Goal: Task Accomplishment & Management: Complete application form

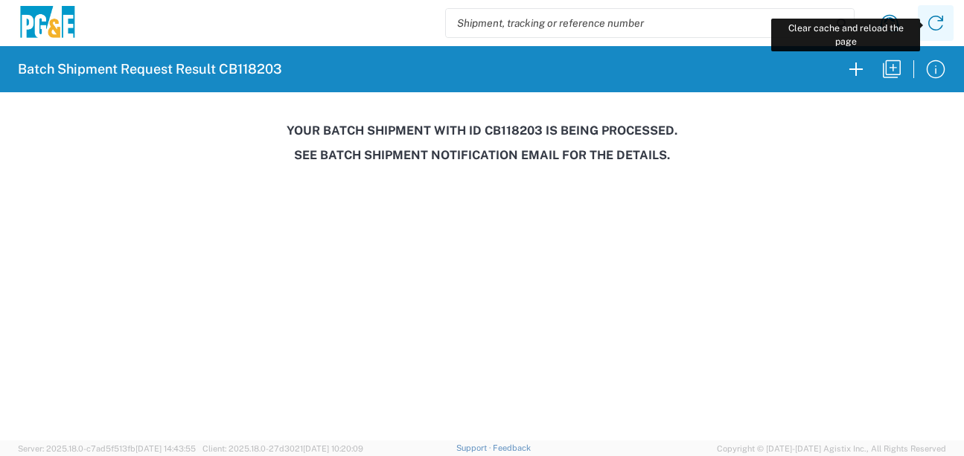
click at [938, 25] on icon at bounding box center [936, 23] width 24 height 24
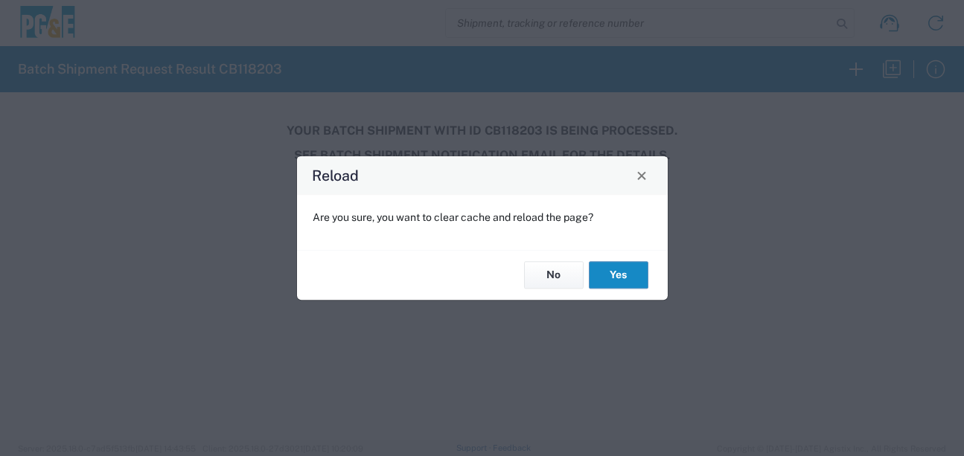
click at [605, 270] on button "Yes" at bounding box center [619, 276] width 60 height 28
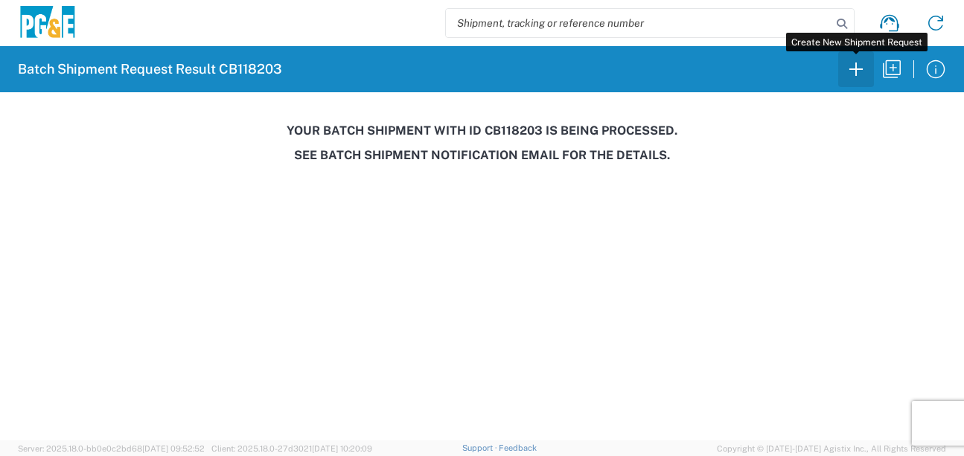
click at [849, 75] on icon "button" at bounding box center [856, 69] width 24 height 24
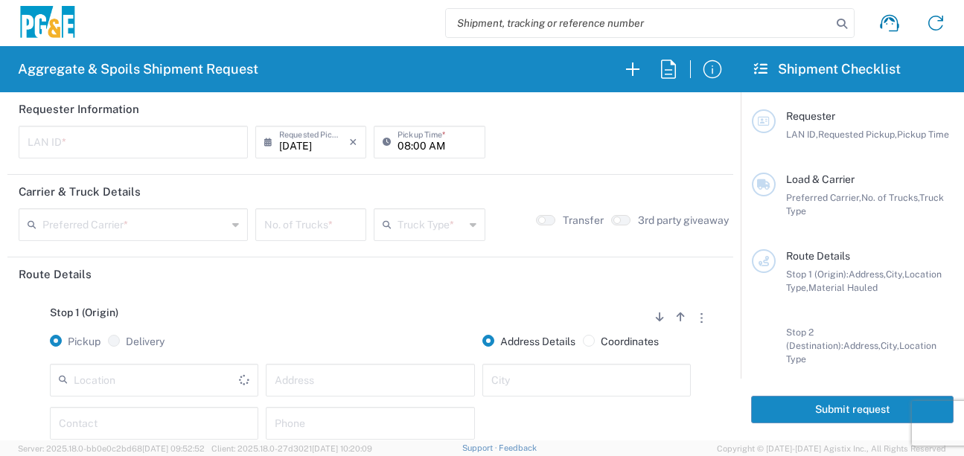
click at [40, 144] on input "text" at bounding box center [133, 141] width 211 height 26
type input "LXRJ"
click at [403, 147] on input "08:00 AM" at bounding box center [436, 141] width 78 height 26
type input "06:00 AM"
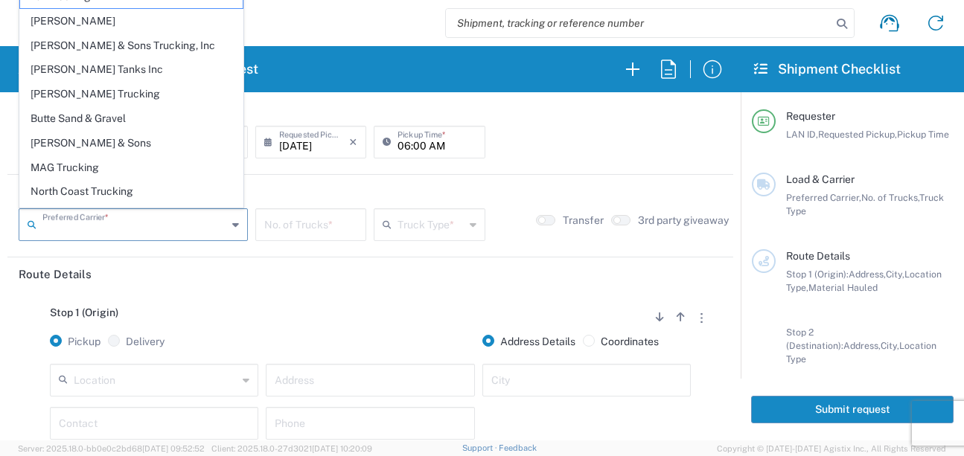
click at [134, 230] on input "text" at bounding box center [134, 224] width 185 height 26
click at [83, 98] on span "Bray Trucking" at bounding box center [131, 94] width 223 height 23
type input "Bray Trucking"
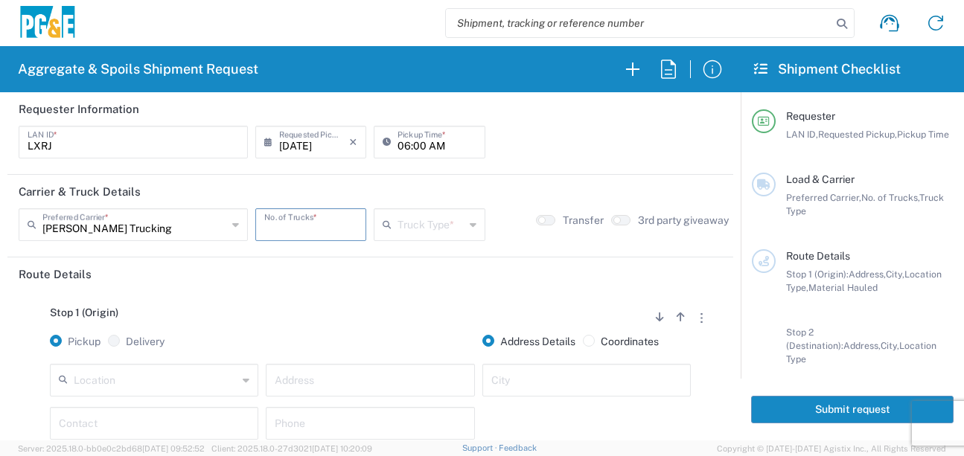
click at [296, 236] on input "number" at bounding box center [310, 224] width 93 height 26
type input "8"
click at [388, 230] on icon at bounding box center [390, 225] width 15 height 24
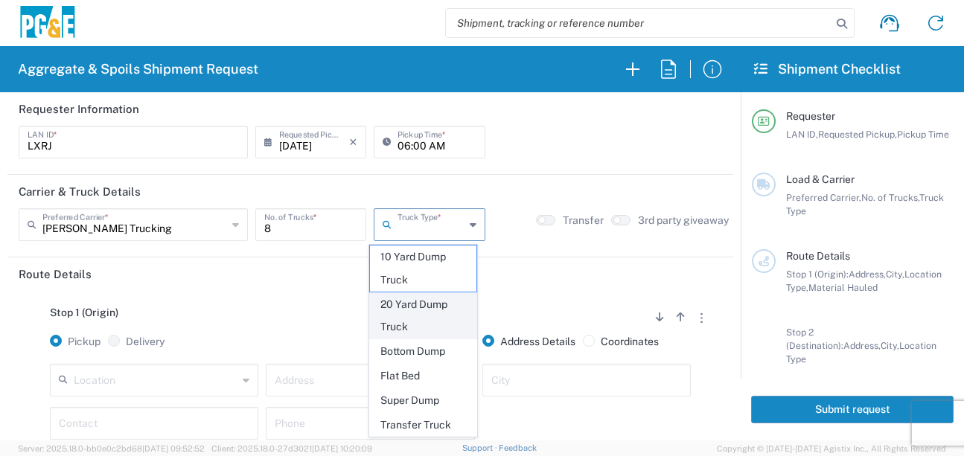
click at [386, 310] on span "20 Yard Dump Truck" at bounding box center [423, 316] width 106 height 46
type input "20 Yard Dump Truck"
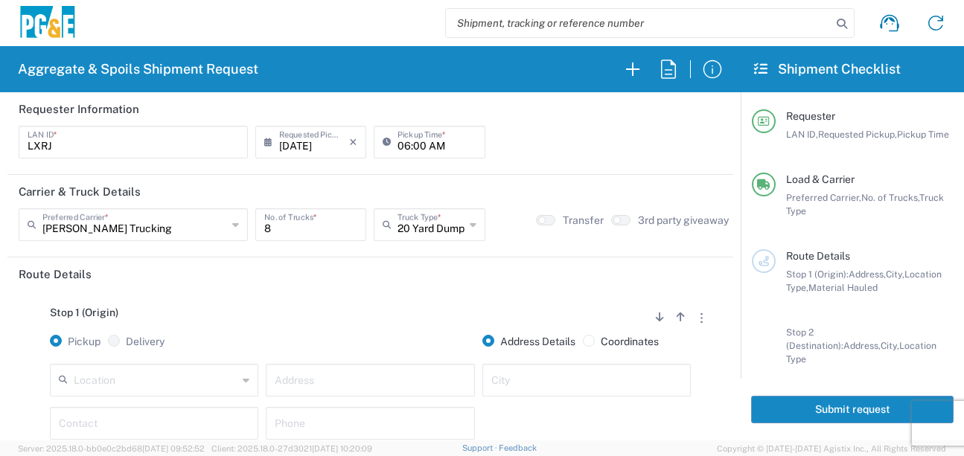
click at [377, 301] on div "Stop 1 (Origin) Add Stop Above Add Stop Below Remove Stop Pickup Delivery Addre…" at bounding box center [370, 408] width 703 height 234
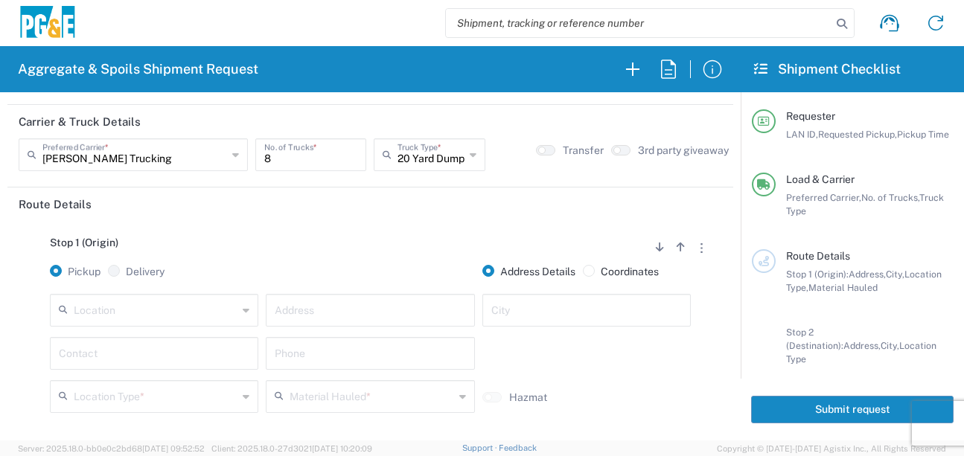
scroll to position [149, 0]
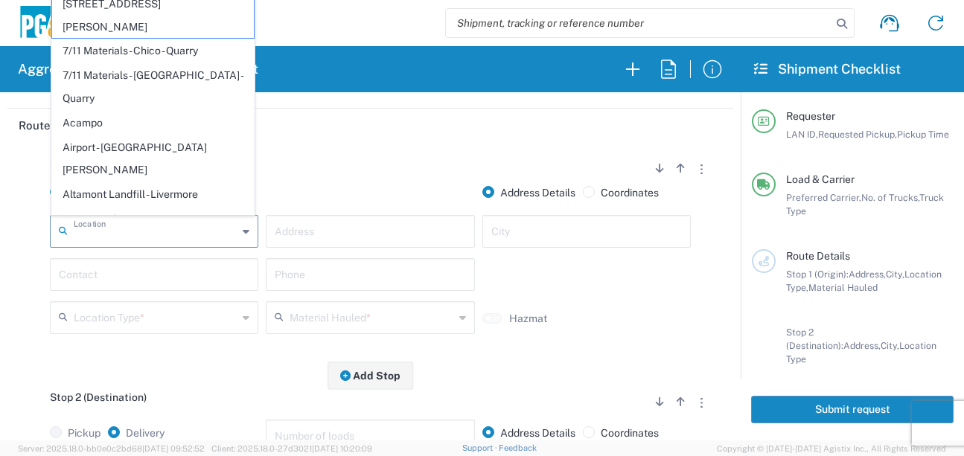
click at [183, 226] on input "text" at bounding box center [156, 230] width 164 height 26
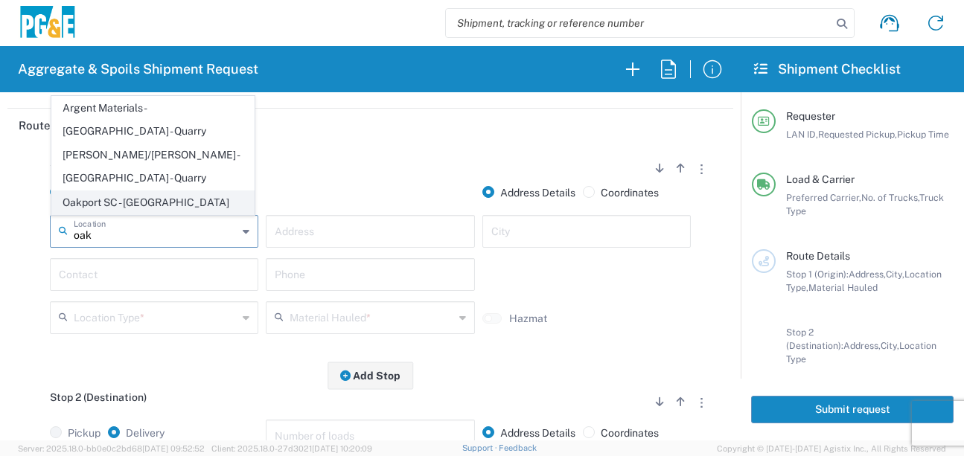
click at [173, 195] on span "Oakport SC - Oakland" at bounding box center [153, 202] width 202 height 23
type input "Oakport SC - Oakland"
type input "4801 Oakport St"
type input "Oakland"
type input "Business No Loading Dock"
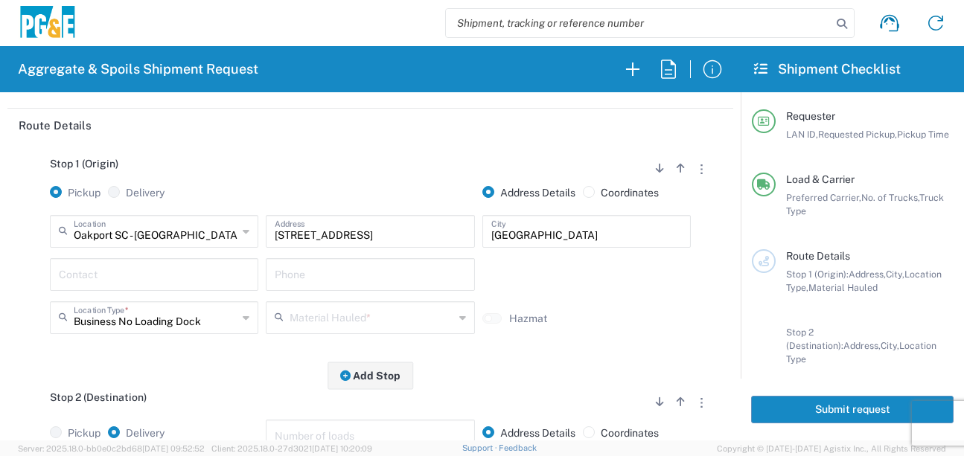
click at [162, 272] on input "text" at bounding box center [154, 274] width 191 height 26
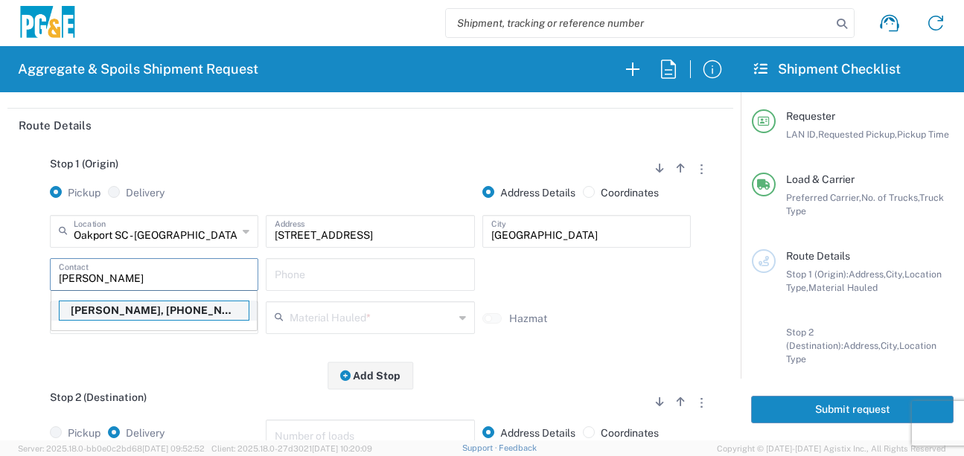
click at [138, 308] on p "Luis Ramirez, 415-798-1651" at bounding box center [154, 310] width 189 height 19
type input "Luis Ramirez"
type input "415-798-1651"
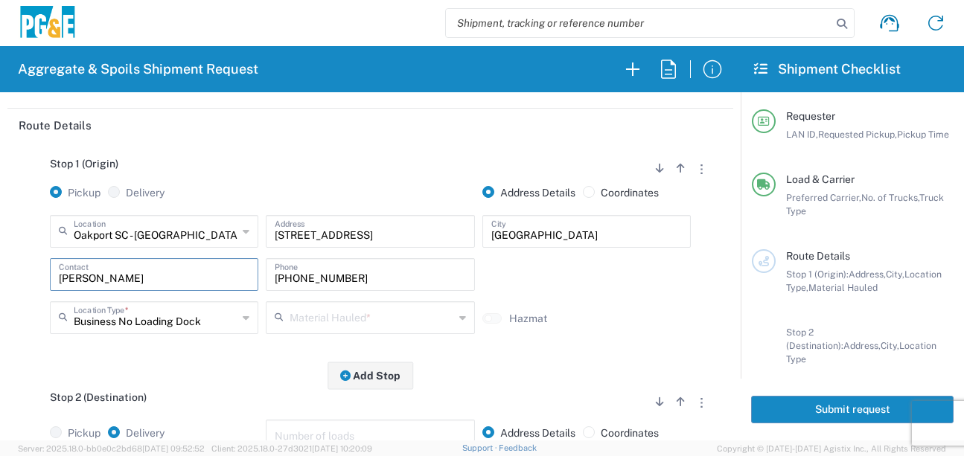
click at [301, 319] on input "text" at bounding box center [372, 317] width 164 height 26
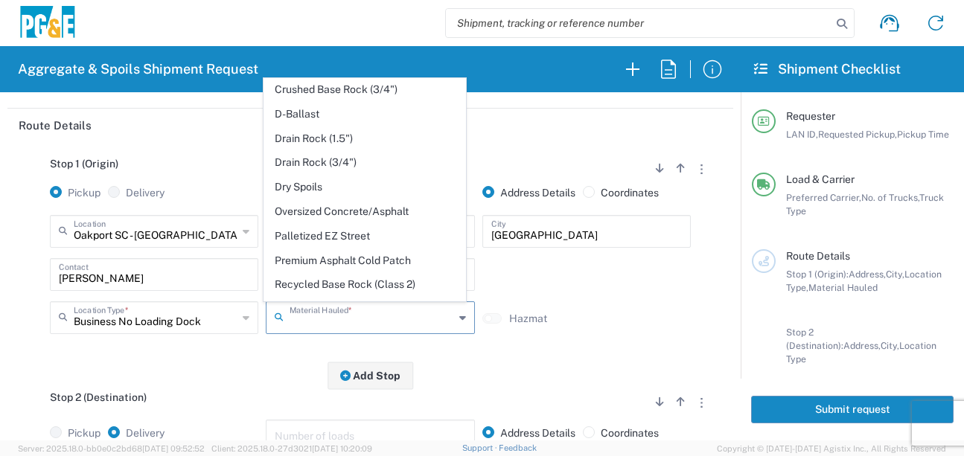
scroll to position [223, 0]
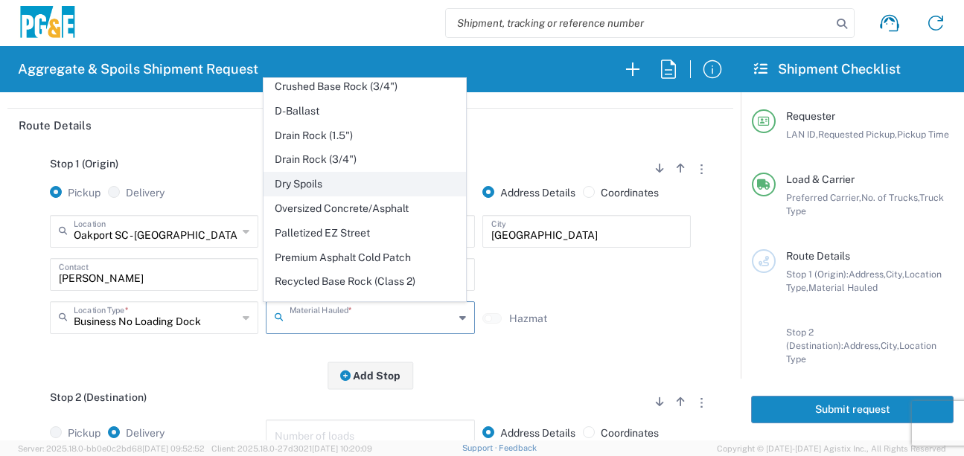
click at [304, 196] on span "Dry Spoils" at bounding box center [365, 184] width 202 height 23
type input "Dry Spoils"
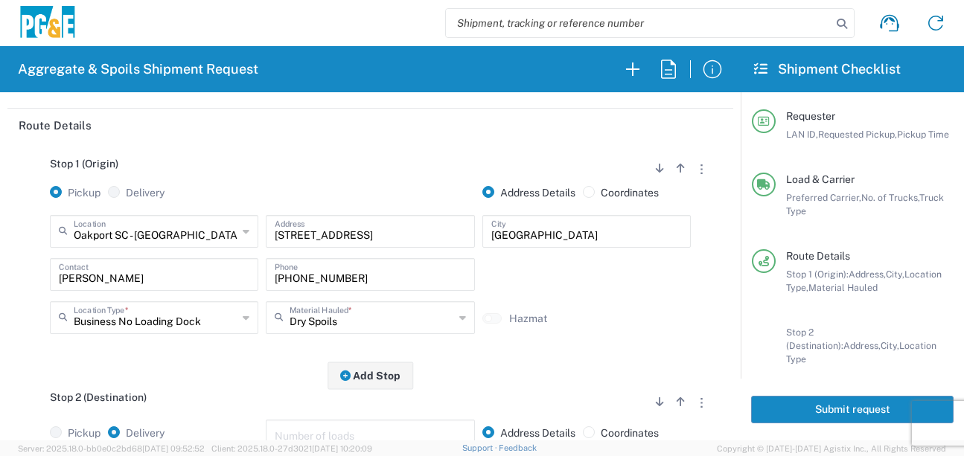
click at [220, 393] on div "Stop 2 (Destination) Add Stop Above Add Stop Below Remove Stop" at bounding box center [370, 406] width 703 height 28
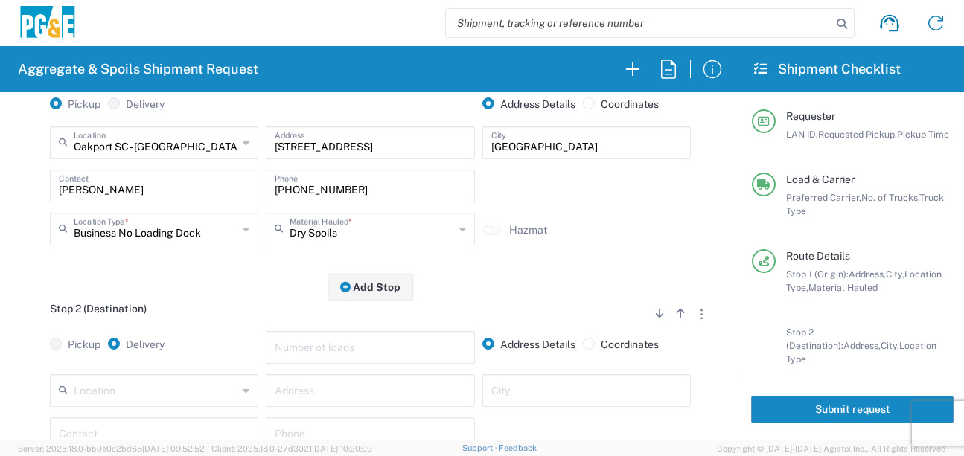
scroll to position [372, 0]
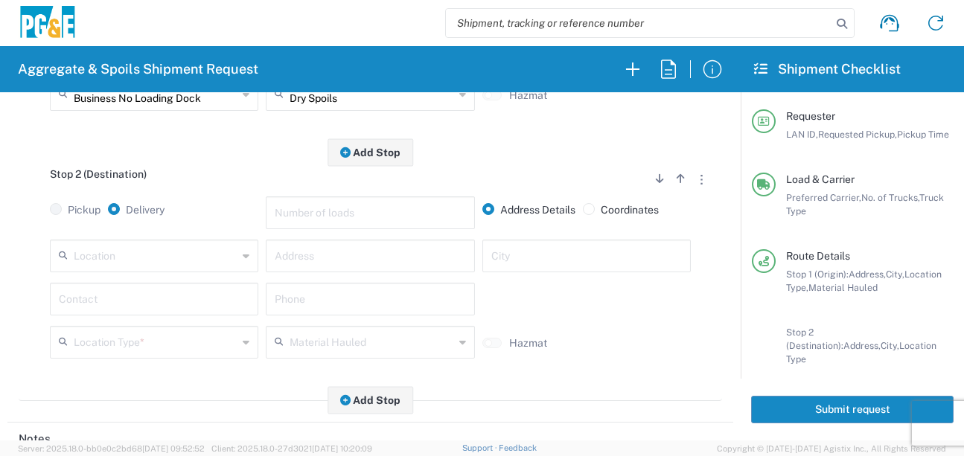
click at [170, 261] on input "text" at bounding box center [156, 255] width 164 height 26
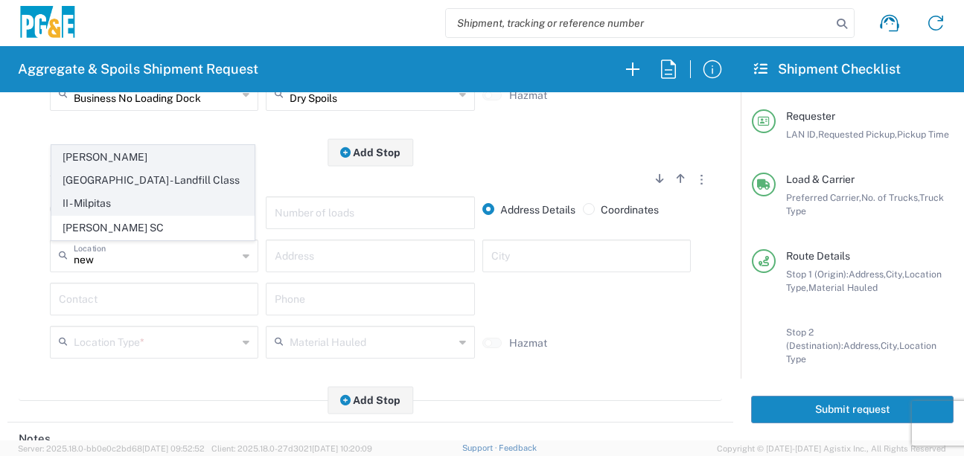
click at [212, 183] on span "Newby Island - Landfill Class II - Milpitas" at bounding box center [153, 180] width 202 height 68
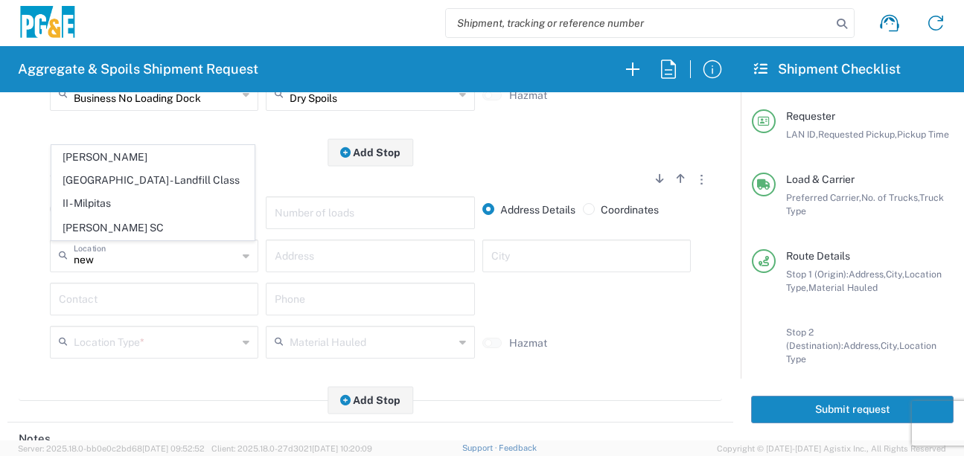
type input "Newby Island - Landfill Class II - Milpitas"
type input "1601 Dixon Landing Rd"
type input "Milpitas"
type input "Landfill"
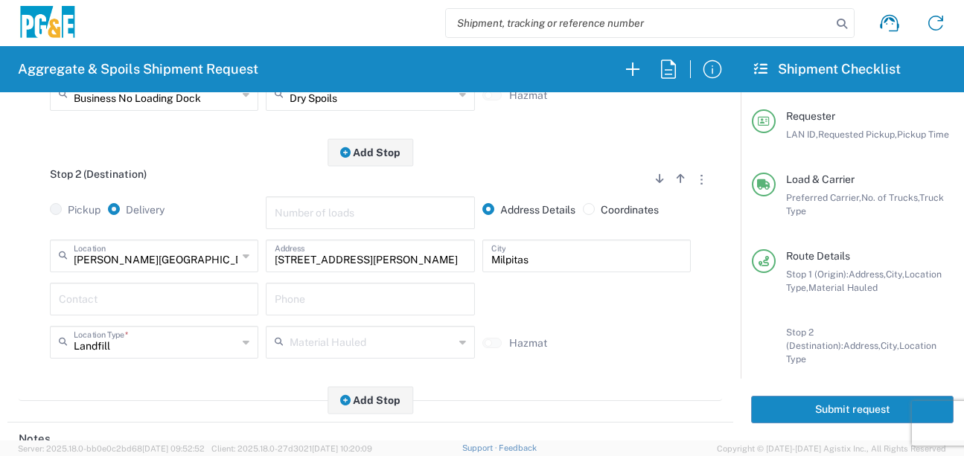
click at [143, 298] on input "text" at bounding box center [154, 298] width 191 height 26
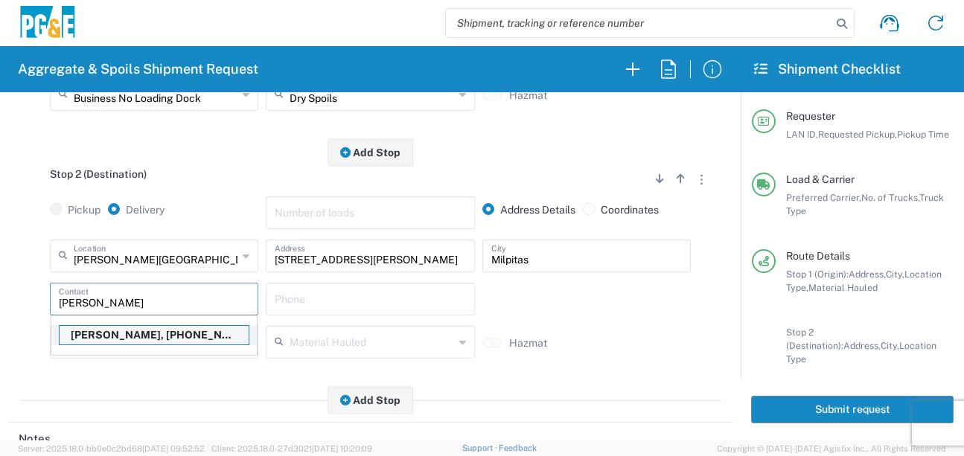
click at [140, 334] on p "Luis Ramirez, 415-798-1651" at bounding box center [154, 335] width 189 height 19
type input "Luis Ramirez"
type input "415-798-1651"
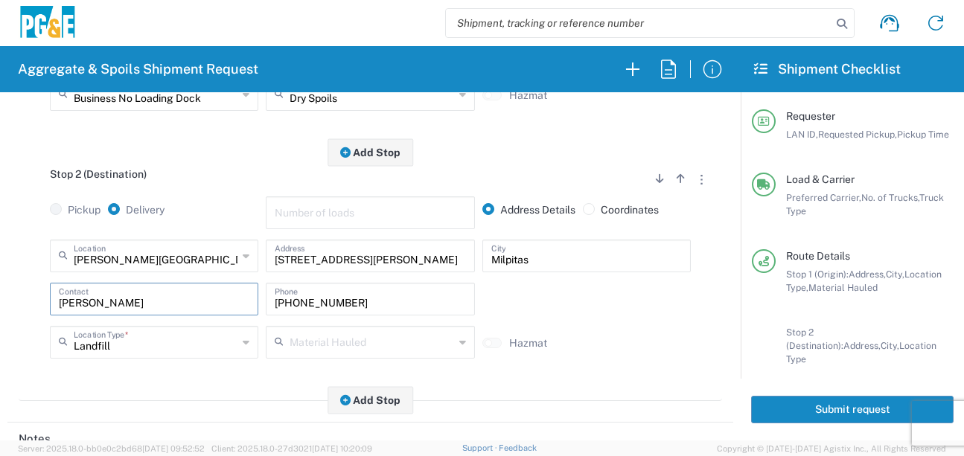
click at [169, 382] on div "Stop 2 (Destination) Add Stop Above Add Stop Below Remove Stop Pickup Delivery …" at bounding box center [370, 277] width 703 height 249
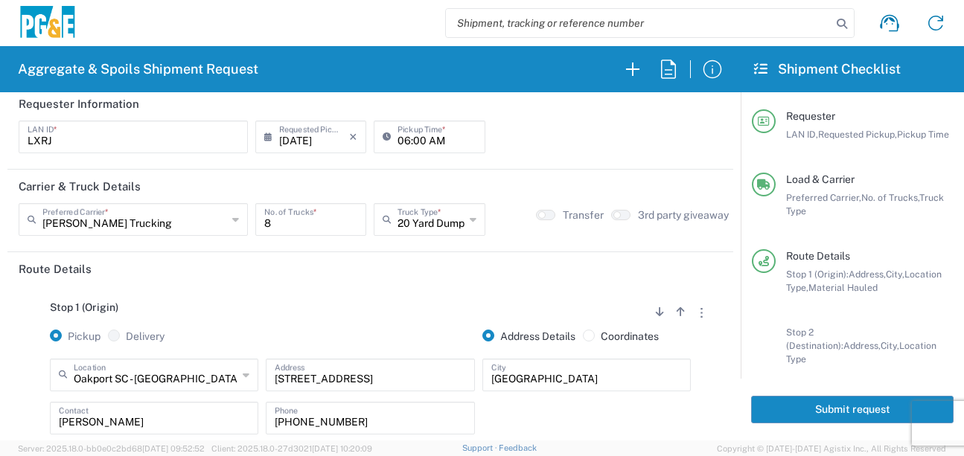
scroll to position [0, 0]
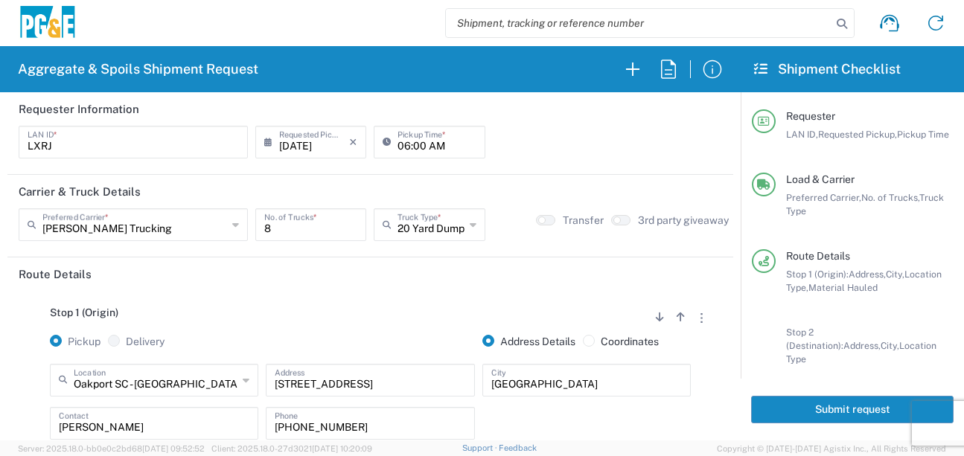
click at [801, 409] on button "Submit request" at bounding box center [852, 410] width 202 height 28
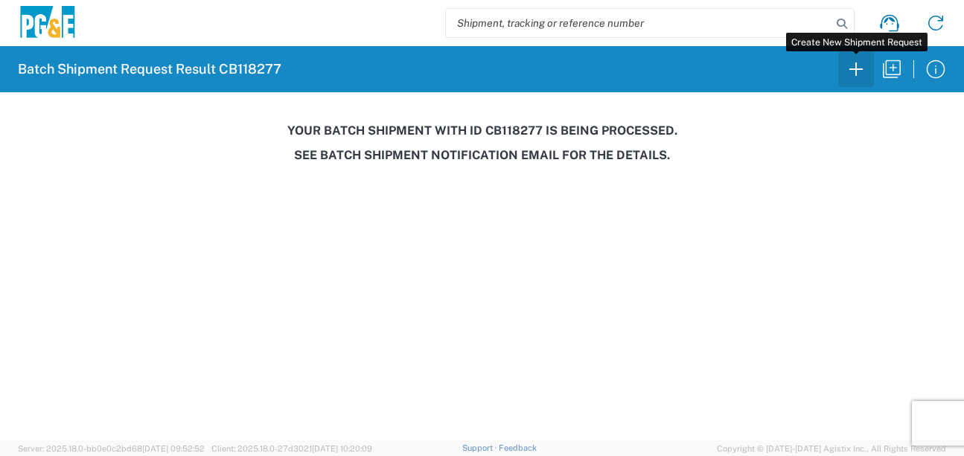
click at [855, 67] on icon "button" at bounding box center [856, 69] width 24 height 24
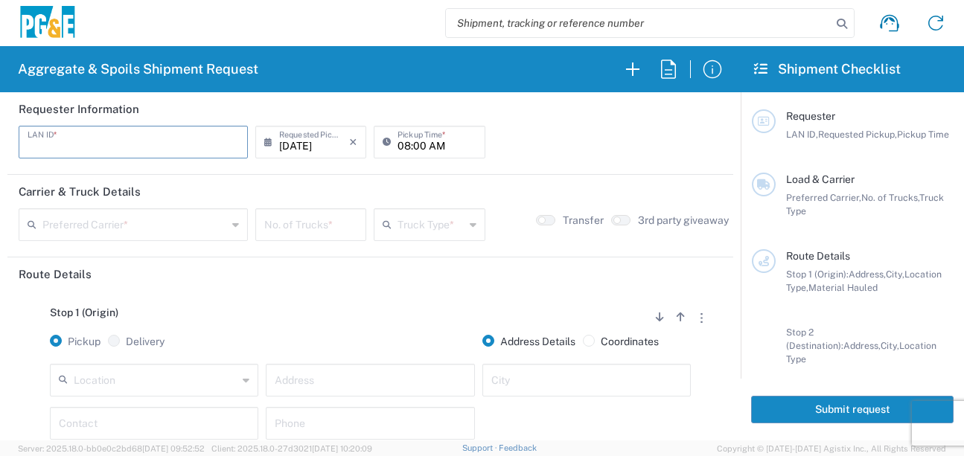
click at [161, 139] on input "text" at bounding box center [133, 141] width 211 height 26
type input "MJON"
click at [397, 146] on input "08:00 AM" at bounding box center [436, 141] width 78 height 26
type input "06:00 AM"
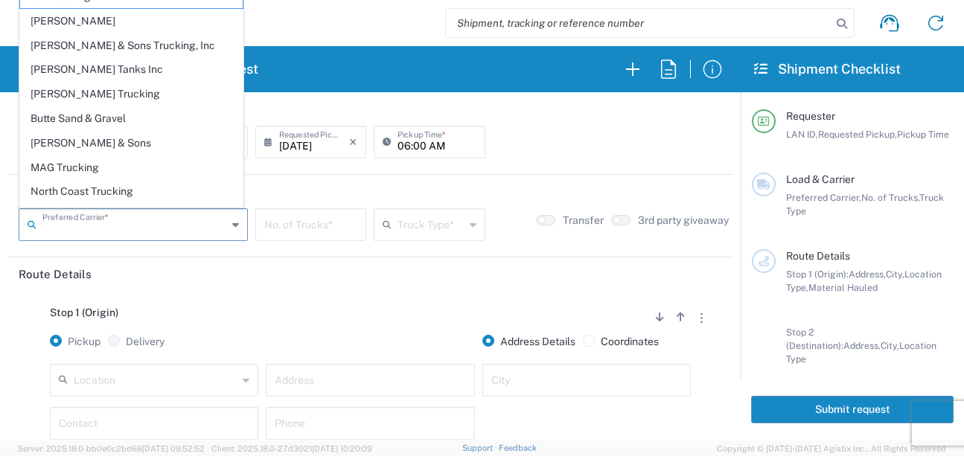
click at [168, 227] on input "text" at bounding box center [134, 224] width 185 height 26
click at [120, 95] on span "Bray Trucking" at bounding box center [131, 94] width 223 height 23
type input "Bray Trucking"
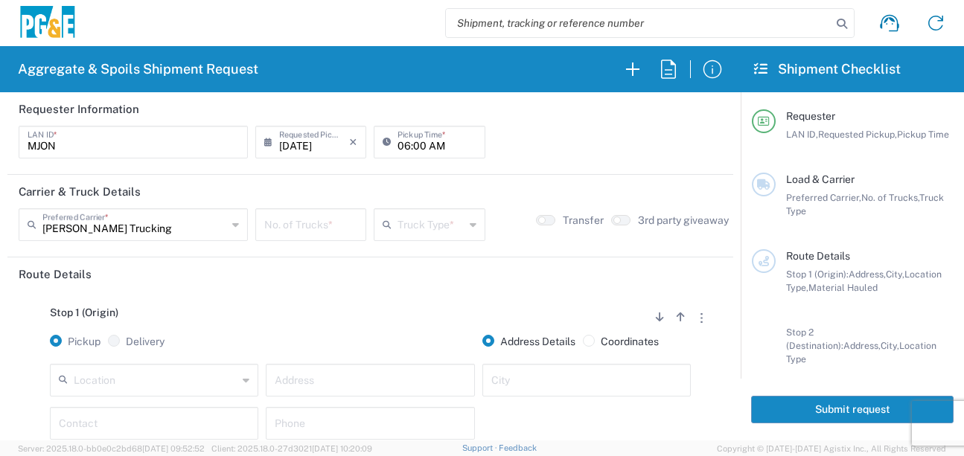
click at [325, 226] on input "number" at bounding box center [310, 224] width 93 height 26
type input "8"
click at [424, 229] on input "text" at bounding box center [430, 224] width 66 height 26
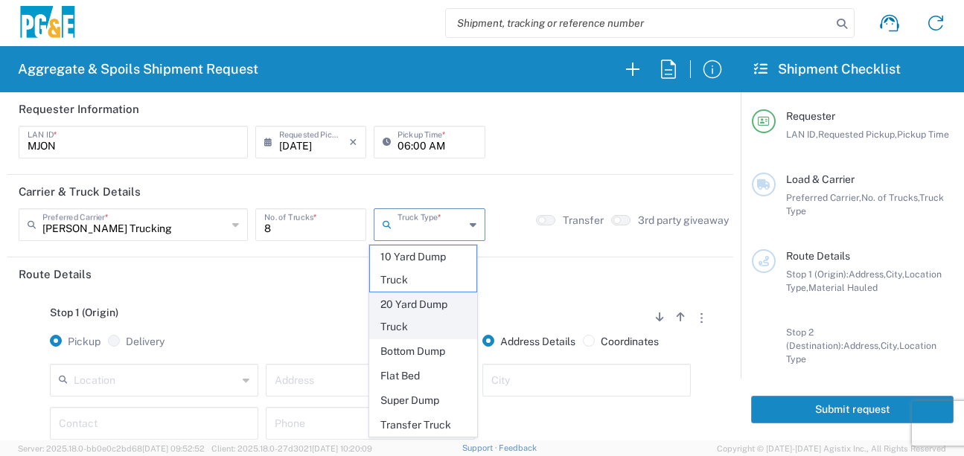
click at [414, 307] on span "20 Yard Dump Truck" at bounding box center [423, 316] width 106 height 46
type input "20 Yard Dump Truck"
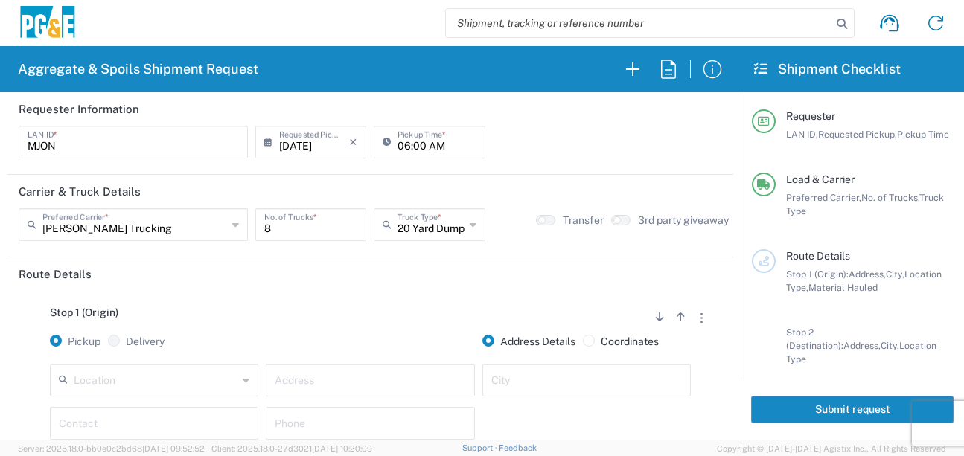
click at [401, 305] on div "Stop 1 (Origin) Add Stop Above Add Stop Below Remove Stop Pickup Delivery Addre…" at bounding box center [370, 408] width 703 height 234
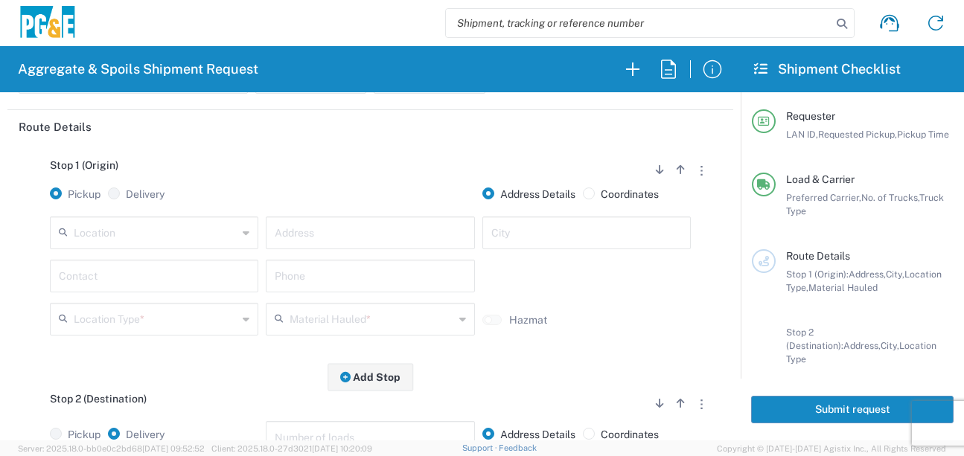
scroll to position [149, 0]
click at [216, 227] on input "text" at bounding box center [156, 230] width 164 height 26
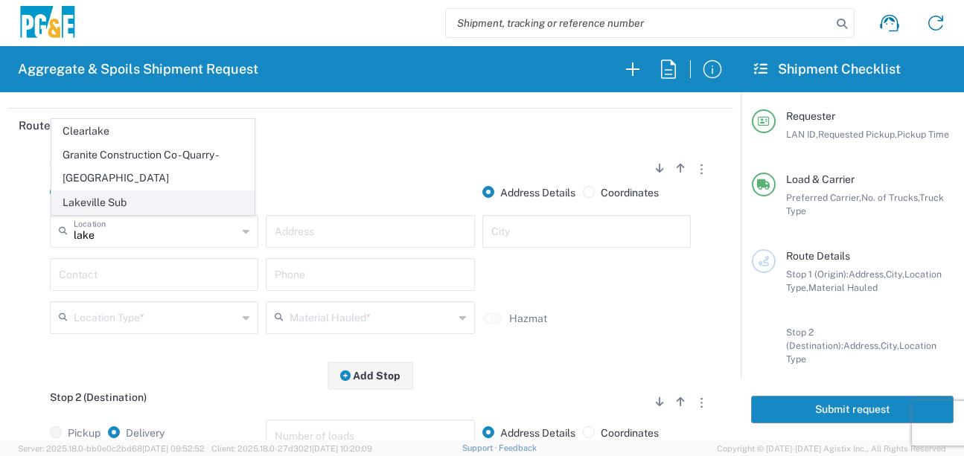
click at [145, 199] on span "Lakeville Sub" at bounding box center [153, 202] width 202 height 23
type input "Lakeville Sub"
type input "3600 Adobe Rd"
type input "Petaluma"
type input "Business No Loading Dock"
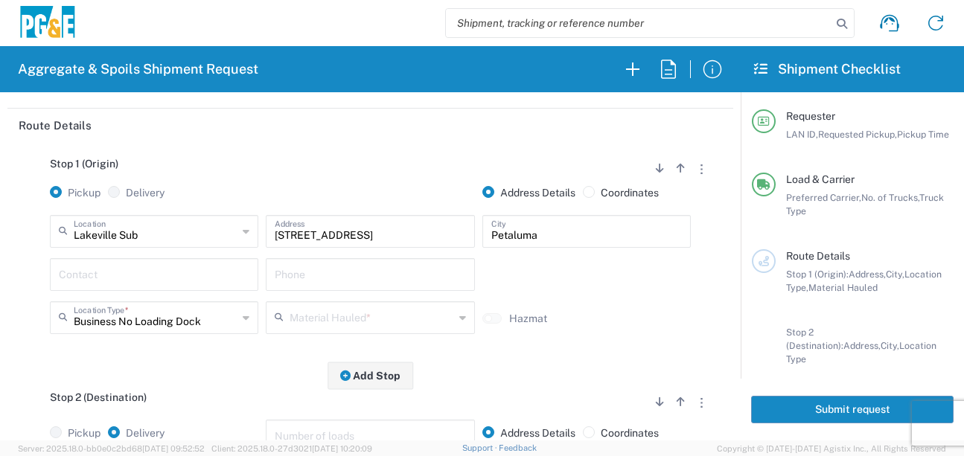
click at [131, 277] on input "text" at bounding box center [154, 274] width 191 height 26
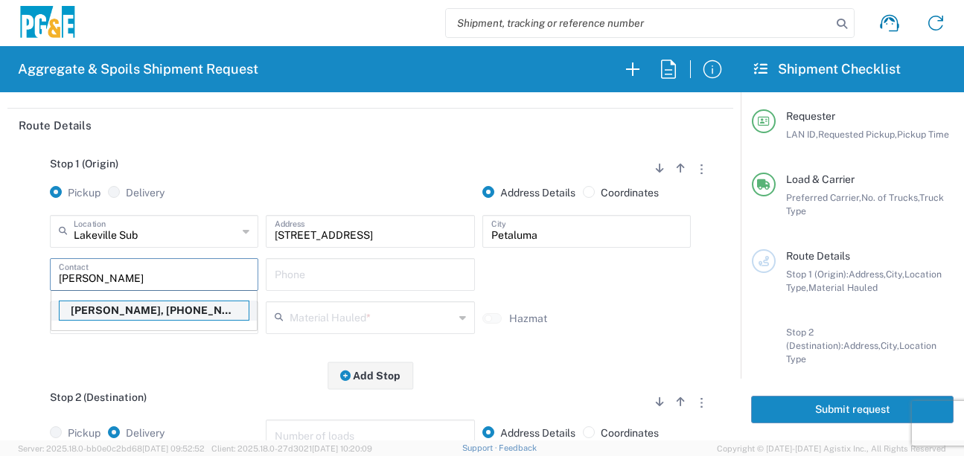
click at [130, 311] on p "Mike O'Guin, 707-386-4003" at bounding box center [154, 310] width 189 height 19
type input "Mike O'Guin"
type input "707-386-4003"
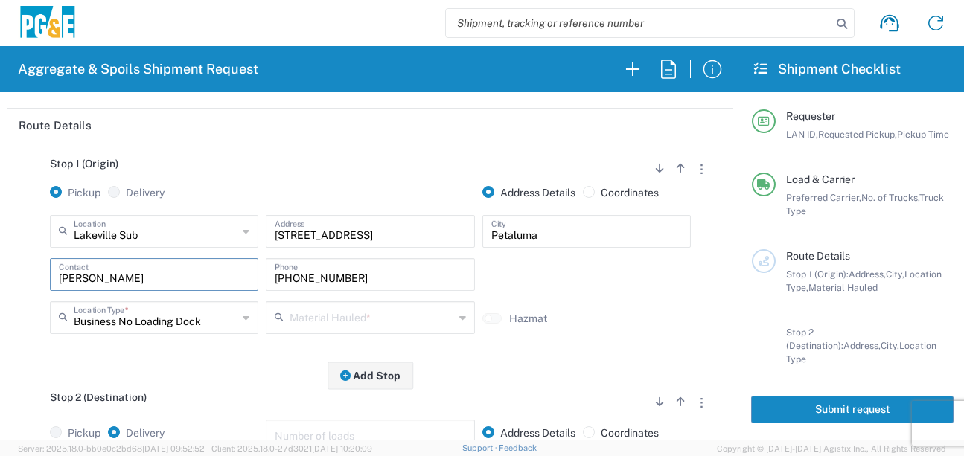
click at [307, 325] on input "text" at bounding box center [372, 317] width 164 height 26
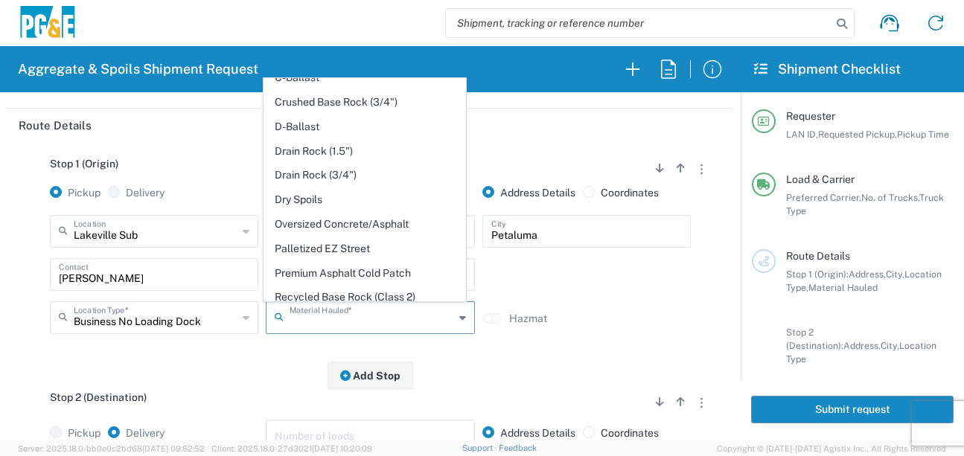
scroll to position [288, 0]
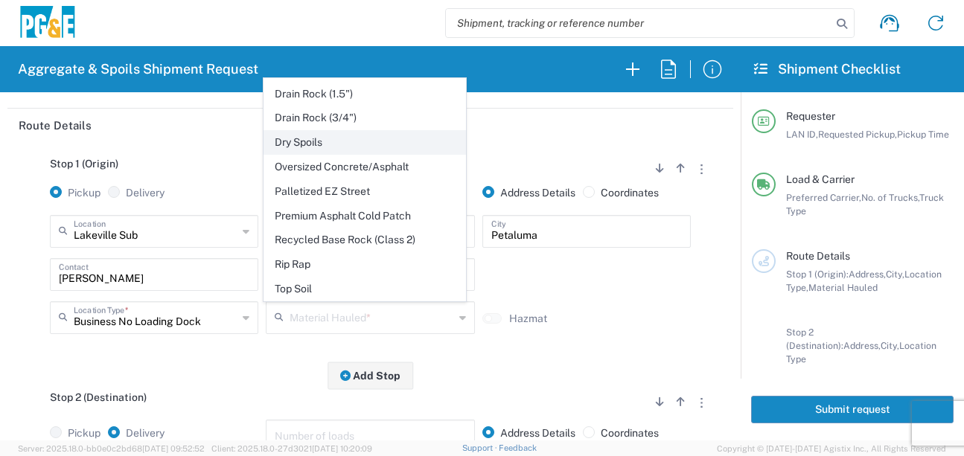
click at [301, 144] on span "Dry Spoils" at bounding box center [365, 142] width 202 height 23
type input "Dry Spoils"
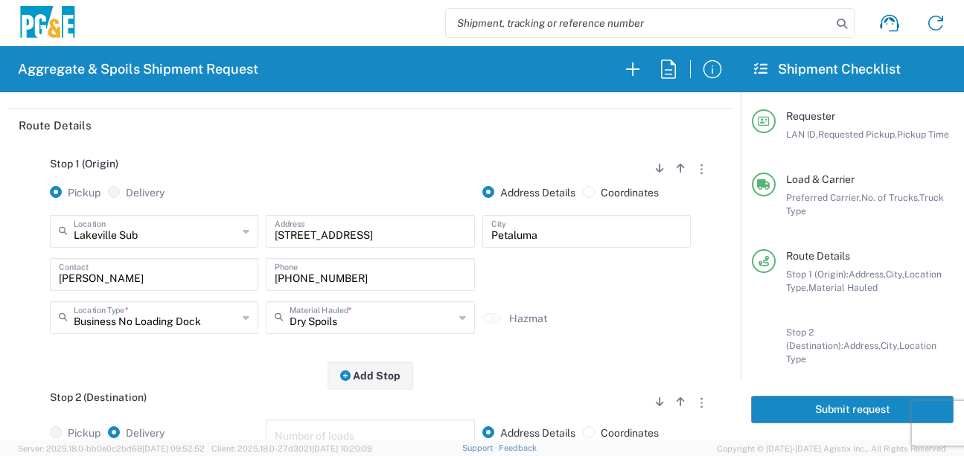
click at [234, 371] on div "Stop 1 (Origin) Add Stop Above Add Stop Below Remove Stop Pickup Delivery Addre…" at bounding box center [370, 259] width 703 height 234
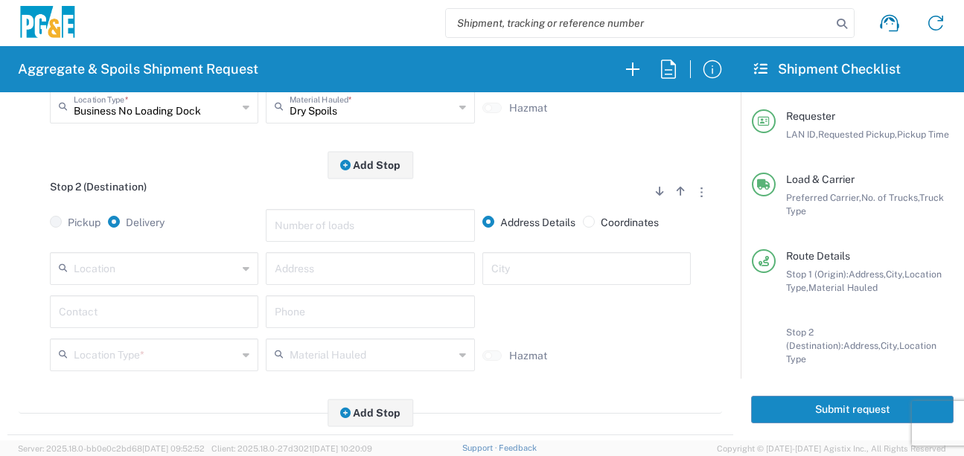
scroll to position [372, 0]
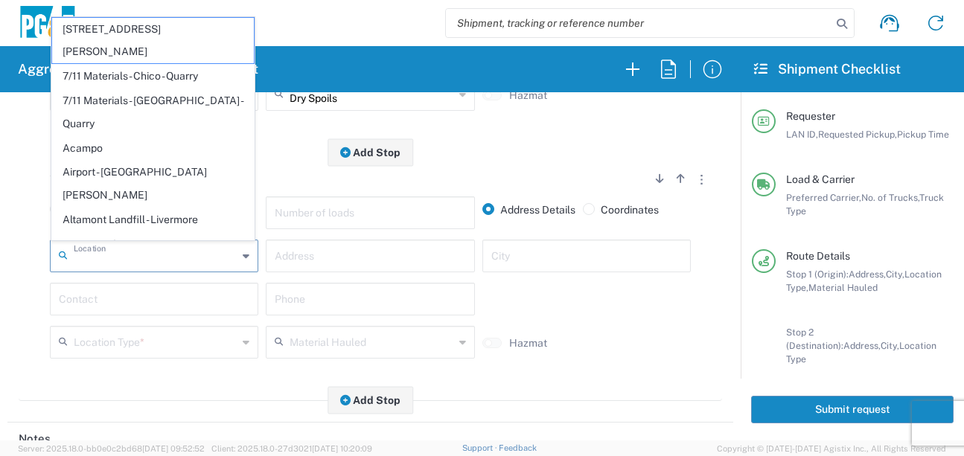
click at [138, 262] on input "text" at bounding box center [156, 255] width 164 height 26
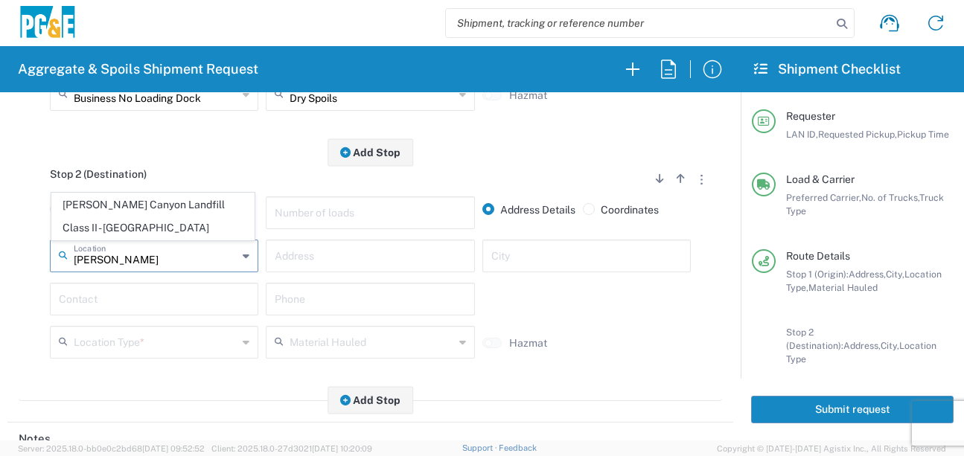
click at [162, 225] on span "Keller Canyon Landfill Class II - Pittsburg" at bounding box center [153, 217] width 202 height 46
type input "Keller Canyon Landfill Class II - Pittsburg"
type input "901 Bailey Rd"
type input "Pittsburg"
type input "Landfill"
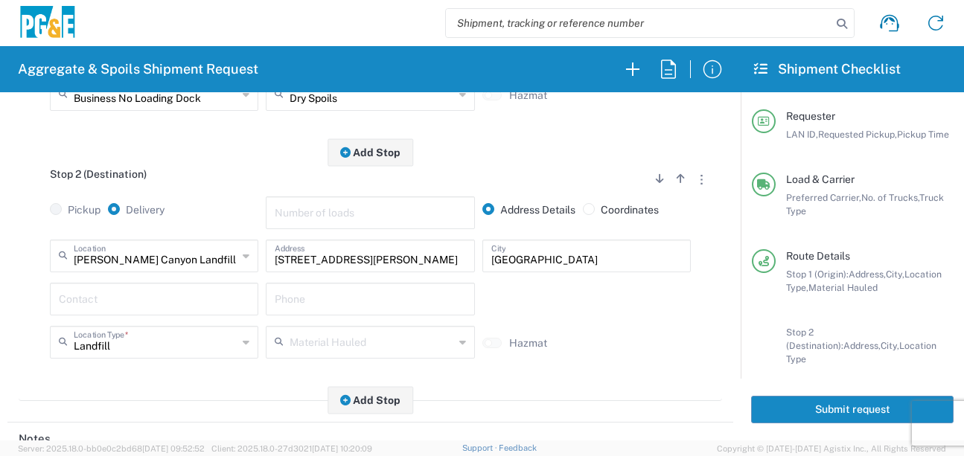
click at [131, 307] on input "text" at bounding box center [154, 298] width 191 height 26
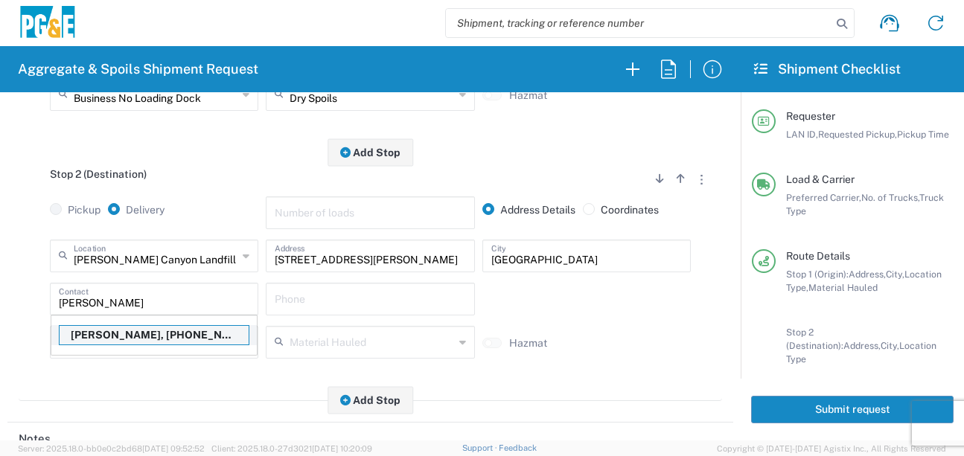
click at [124, 343] on p "Mike O'Guin, 707-386-4003" at bounding box center [154, 335] width 189 height 19
type input "Mike O'Guin"
type input "707-386-4003"
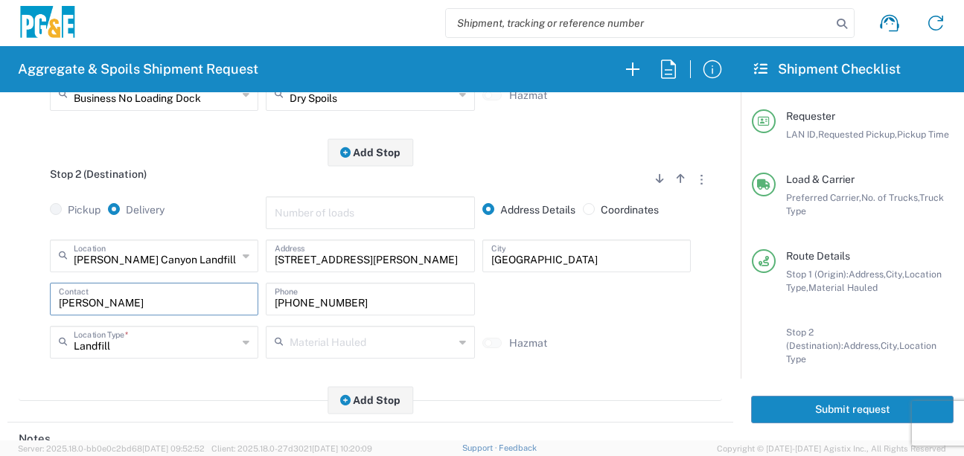
click at [129, 374] on div "Stop 2 (Destination) Add Stop Above Add Stop Below Remove Stop Pickup Delivery …" at bounding box center [370, 277] width 703 height 249
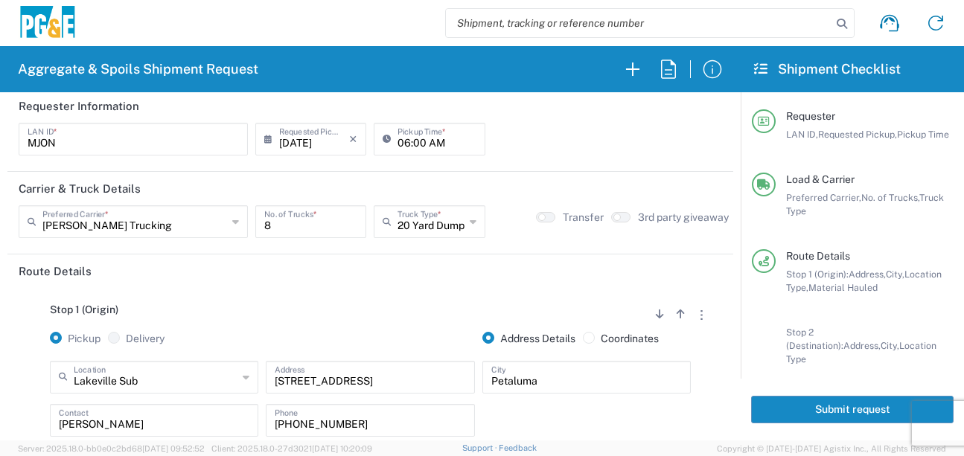
scroll to position [0, 0]
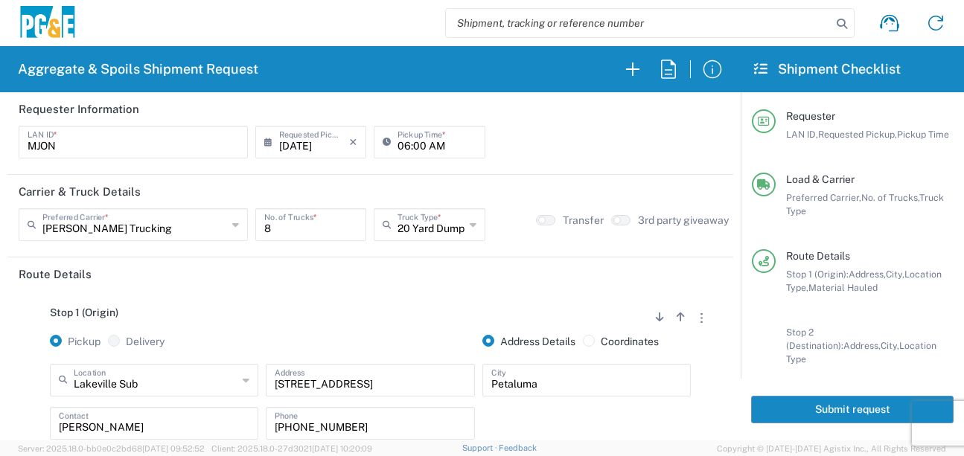
click at [821, 402] on button "Submit request" at bounding box center [852, 410] width 202 height 28
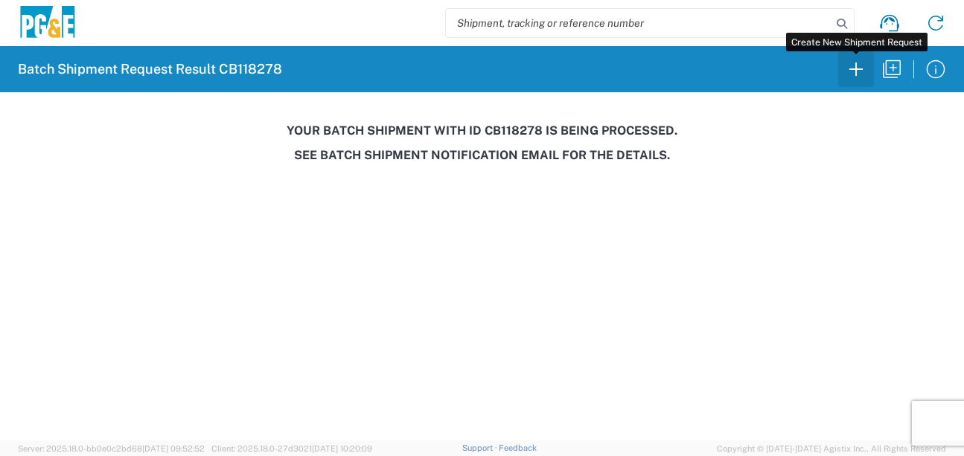
click at [852, 65] on icon "button" at bounding box center [856, 69] width 24 height 24
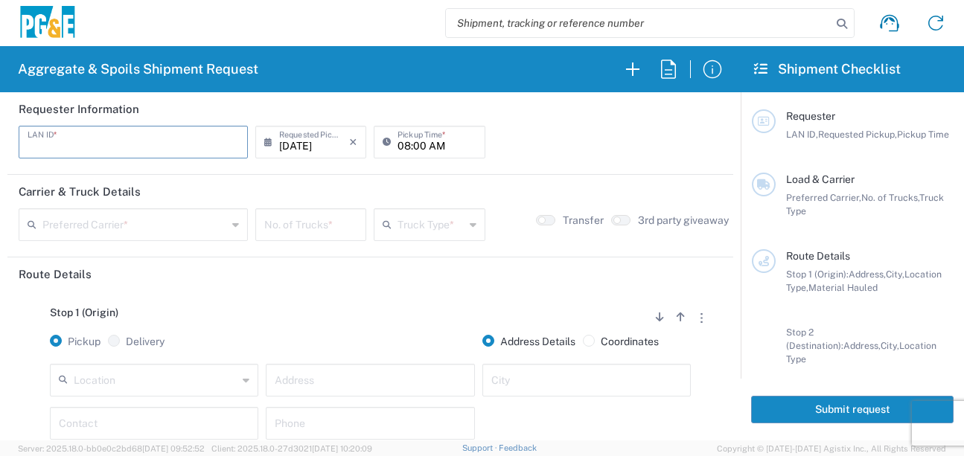
click at [179, 147] on input "text" at bounding box center [133, 141] width 211 height 26
type input "D4A6"
click at [400, 146] on input "08:00 AM" at bounding box center [436, 141] width 78 height 26
type input "06:00 AM"
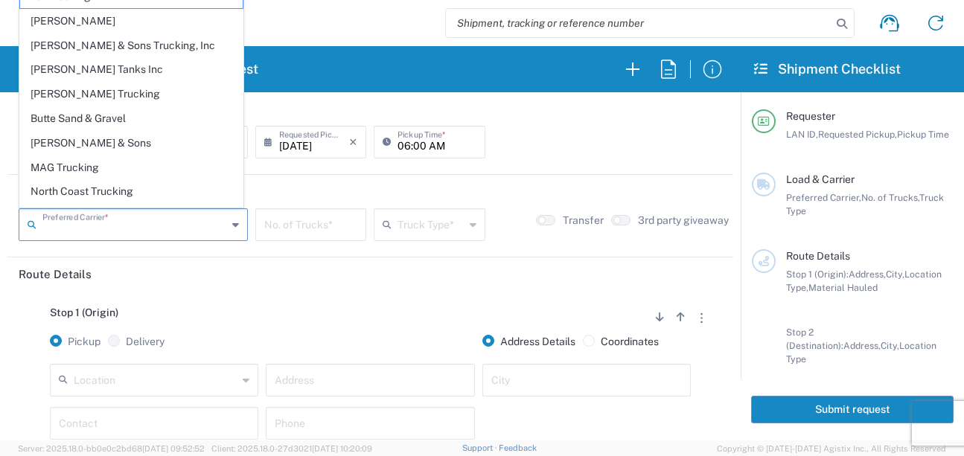
click at [167, 228] on input "text" at bounding box center [134, 224] width 185 height 26
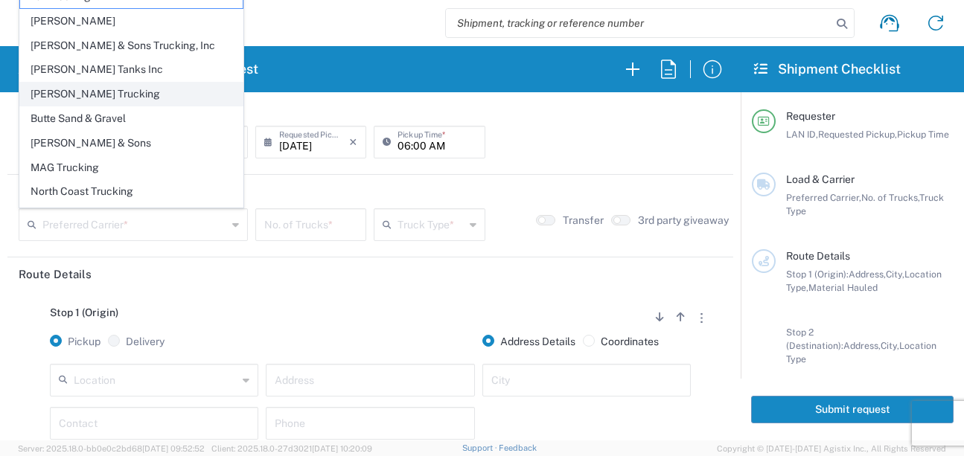
click at [73, 95] on span "Bray Trucking" at bounding box center [131, 94] width 223 height 23
type input "Bray Trucking"
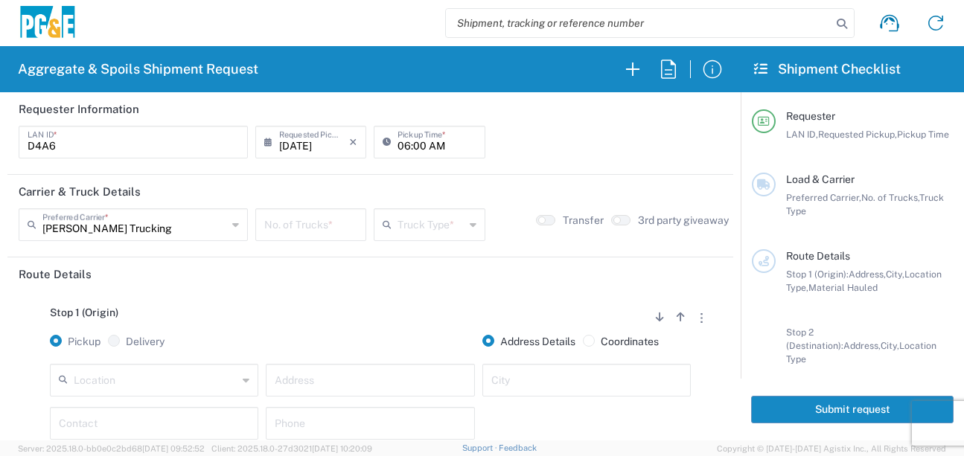
click at [312, 224] on input "number" at bounding box center [310, 224] width 93 height 26
type input "6"
click at [427, 223] on input "text" at bounding box center [430, 224] width 66 height 26
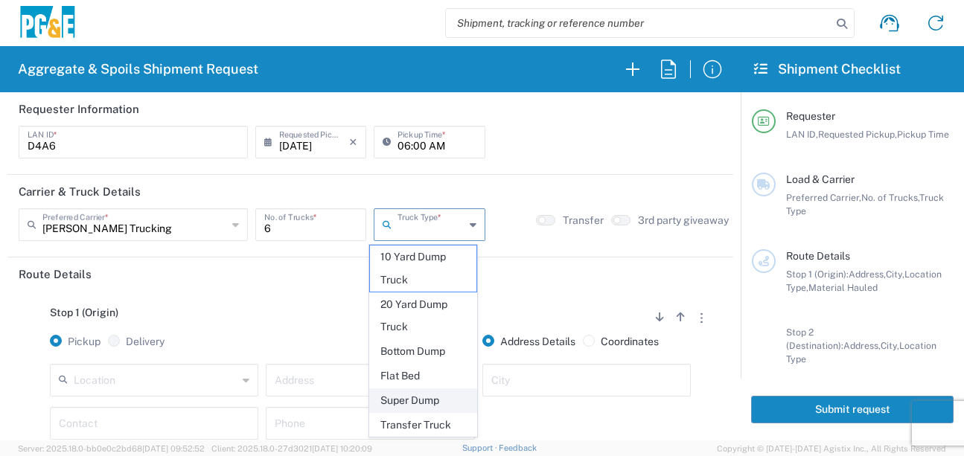
click at [417, 406] on span "Super Dump" at bounding box center [423, 400] width 106 height 23
type input "Super Dump"
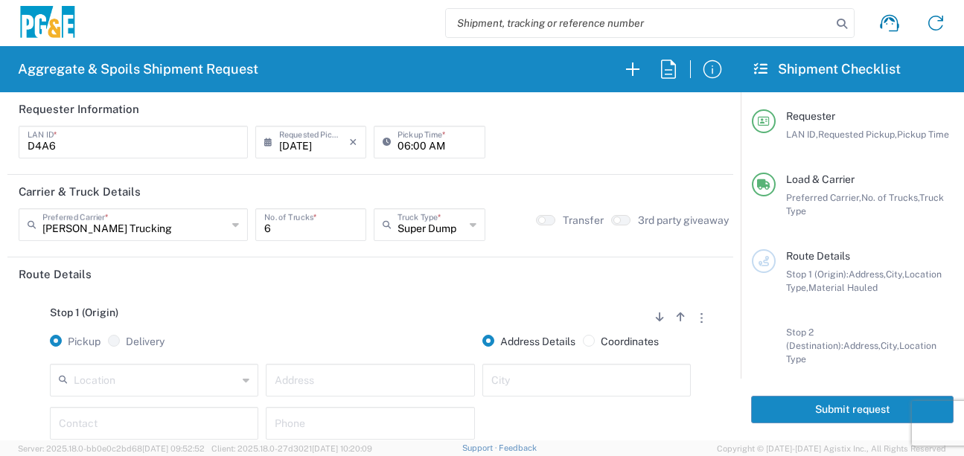
click at [339, 306] on div "Stop 1 (Origin) Add Stop Above Add Stop Below Remove Stop Pickup Delivery Addre…" at bounding box center [370, 408] width 703 height 234
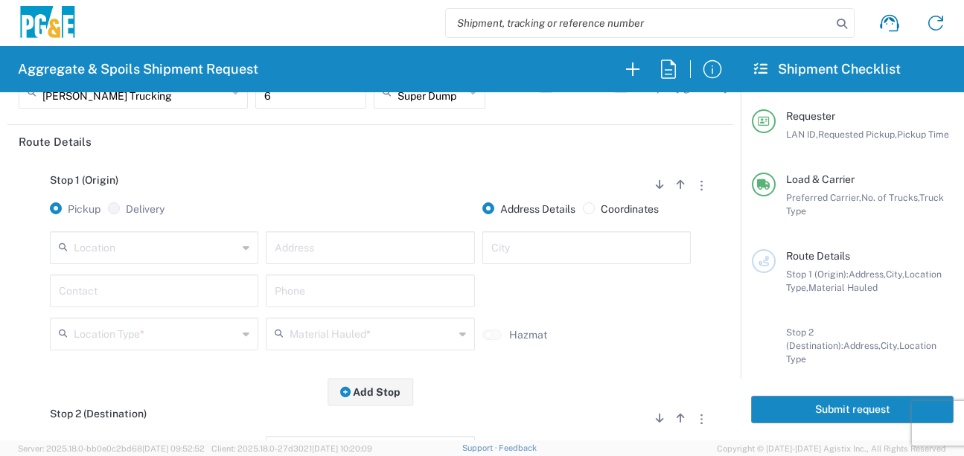
scroll to position [149, 0]
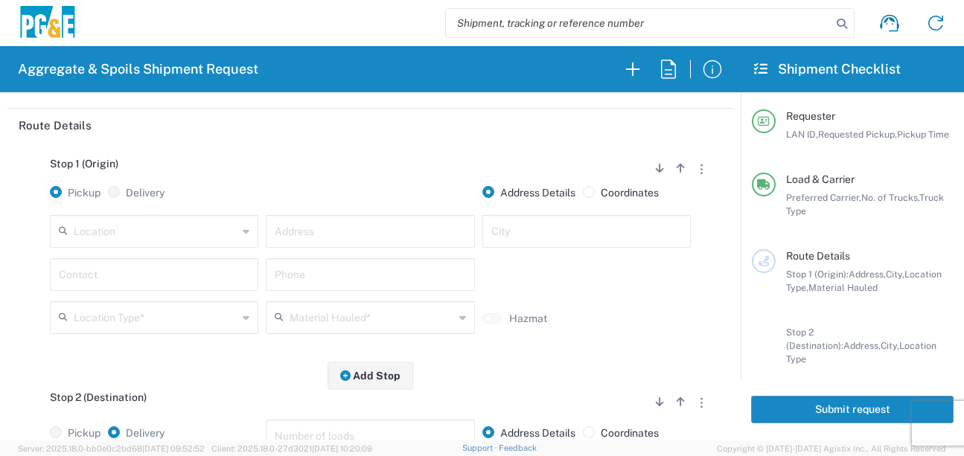
click at [208, 237] on input "text" at bounding box center [156, 230] width 164 height 26
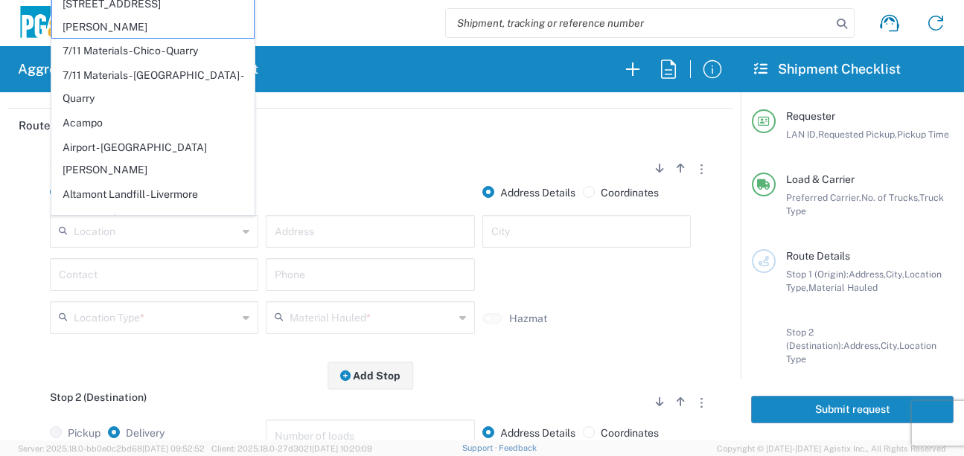
click at [159, 229] on input "text" at bounding box center [156, 230] width 164 height 26
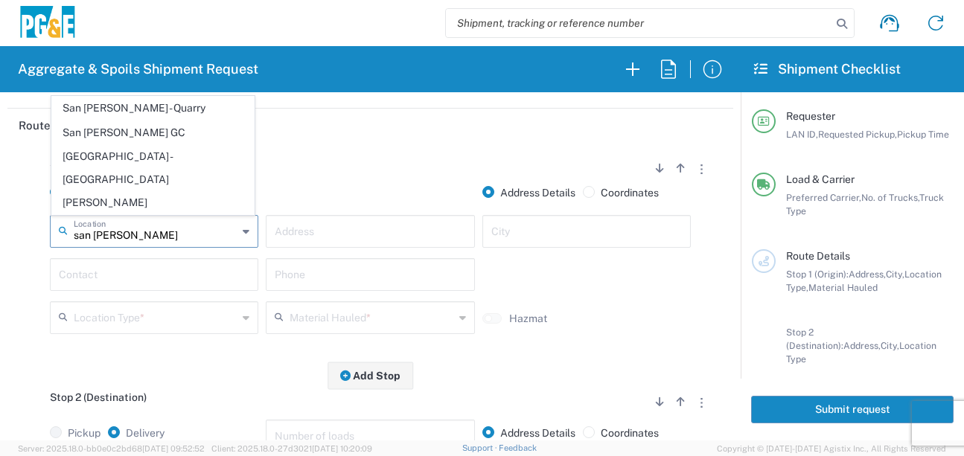
click at [113, 144] on span "San Jose GC" at bounding box center [153, 132] width 202 height 23
type input "San Jose GC"
type input "680 Dado St"
type input "San Jose"
type input "Business No Loading Dock"
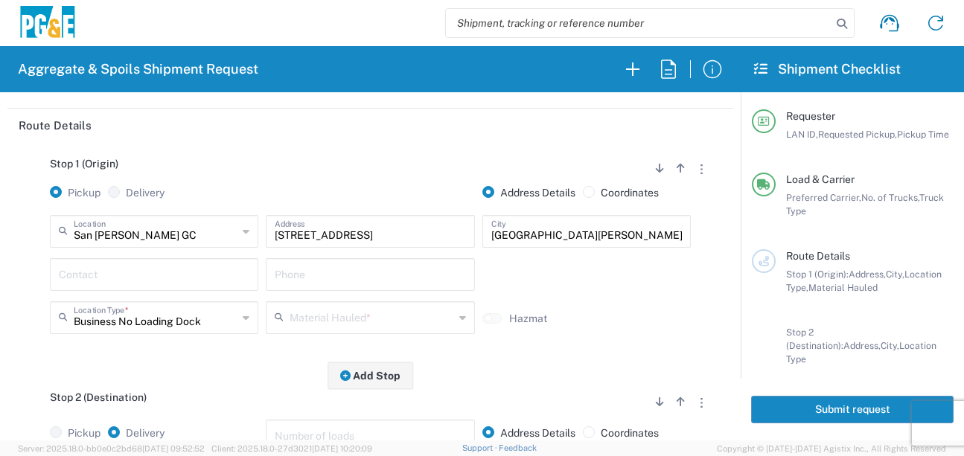
click at [132, 278] on input "text" at bounding box center [154, 274] width 191 height 26
type input "Devier Avery"
click at [343, 266] on input "text" at bounding box center [370, 274] width 191 height 26
type input "209-222-0636"
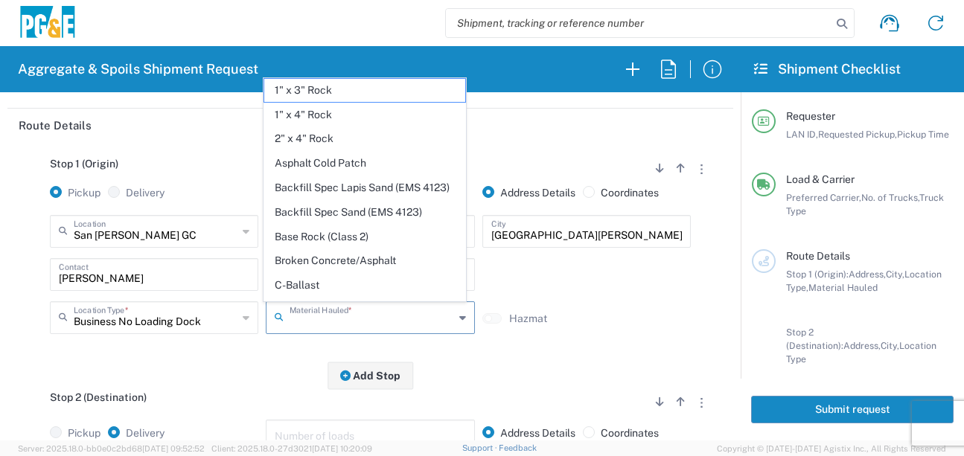
click at [319, 327] on input "text" at bounding box center [372, 317] width 164 height 26
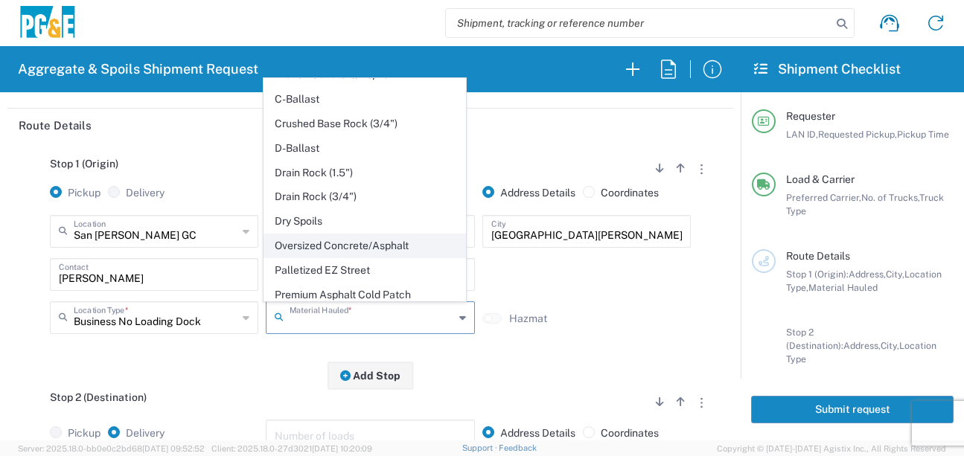
scroll to position [223, 0]
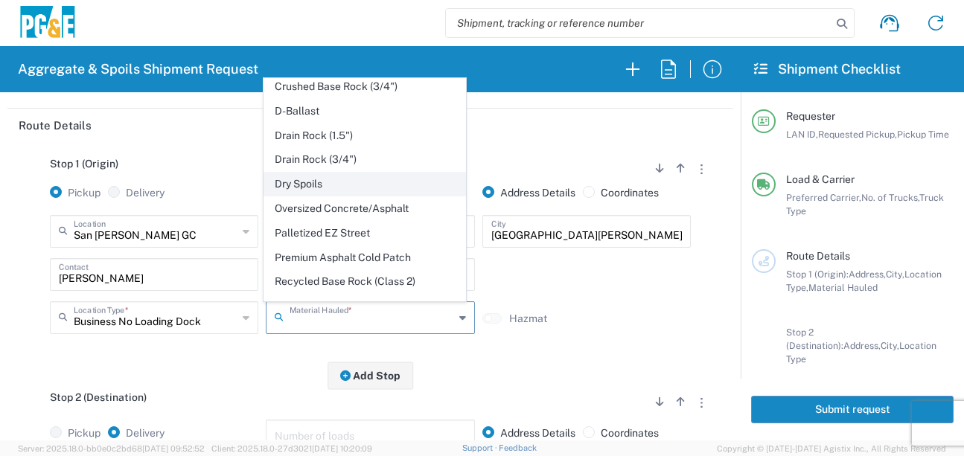
click at [326, 196] on span "Dry Spoils" at bounding box center [365, 184] width 202 height 23
type input "Dry Spoils"
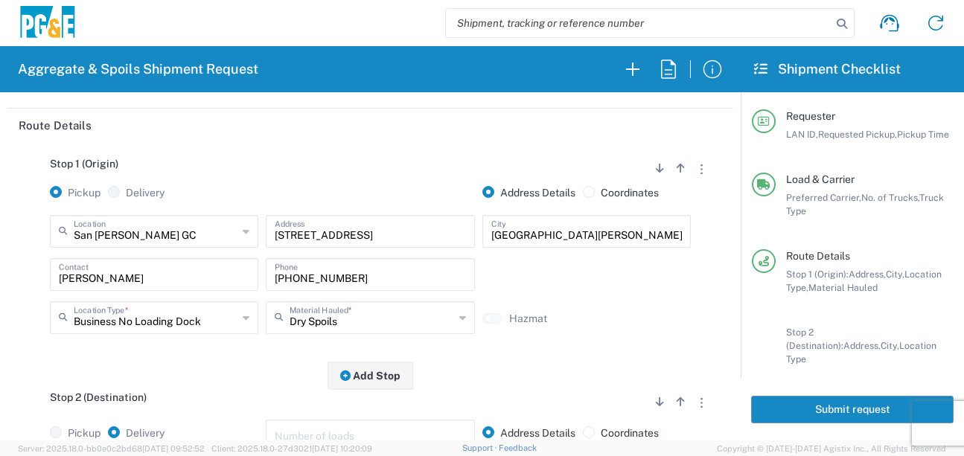
click at [268, 360] on div "Stop 1 (Origin) Add Stop Above Add Stop Below Remove Stop Pickup Delivery Addre…" at bounding box center [370, 259] width 703 height 234
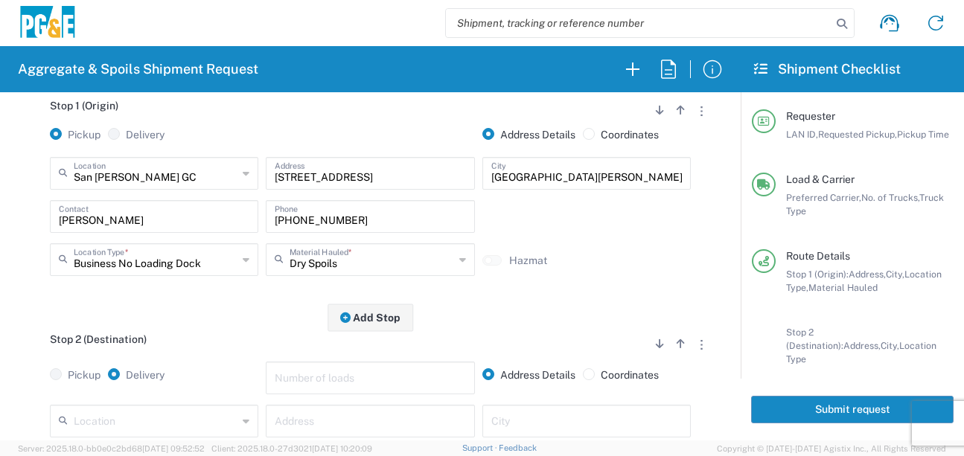
scroll to position [372, 0]
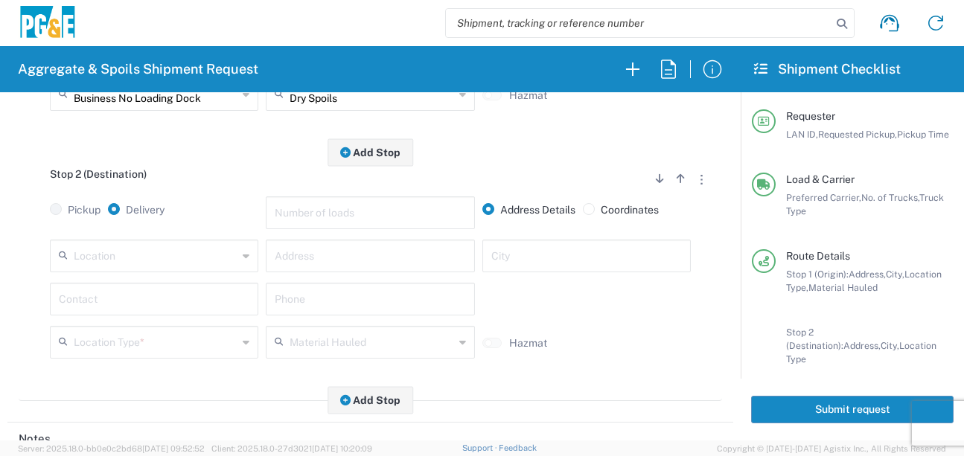
click at [178, 261] on input "text" at bounding box center [156, 255] width 164 height 26
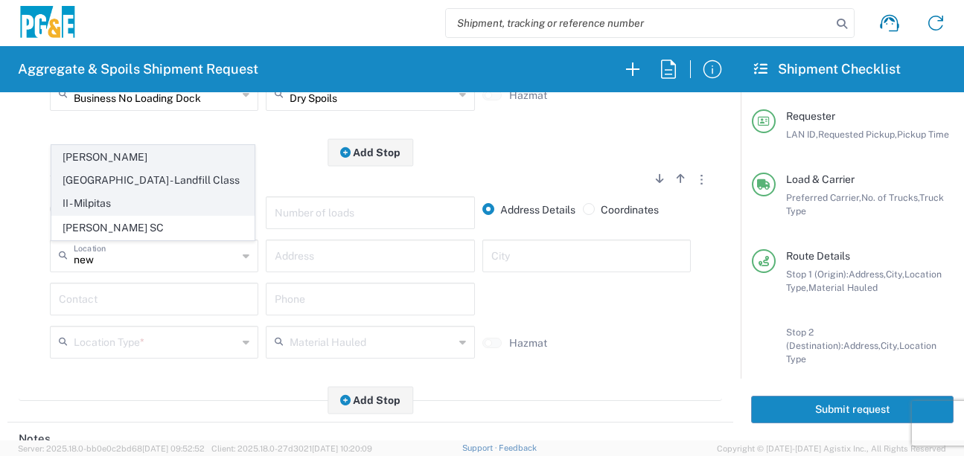
click at [147, 184] on span "Newby Island - Landfill Class II - Milpitas" at bounding box center [153, 180] width 202 height 68
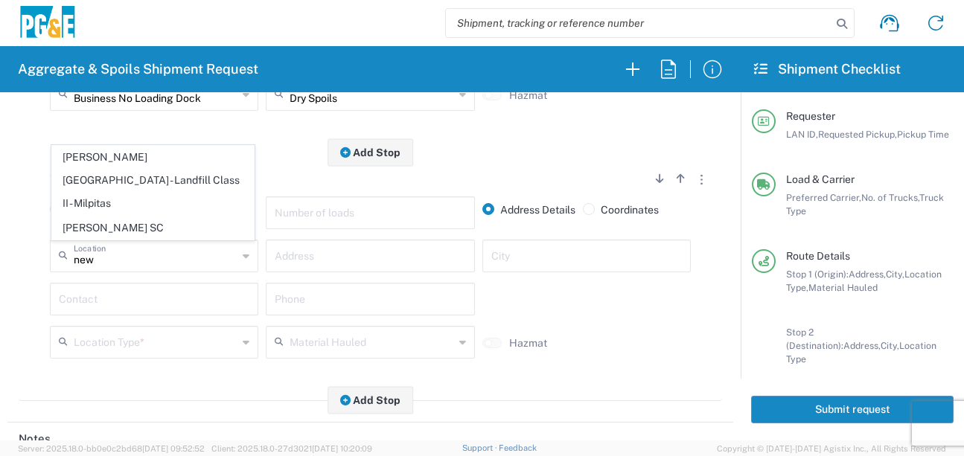
type input "Newby Island - Landfill Class II - Milpitas"
type input "1601 Dixon Landing Rd"
type input "Milpitas"
type input "Landfill"
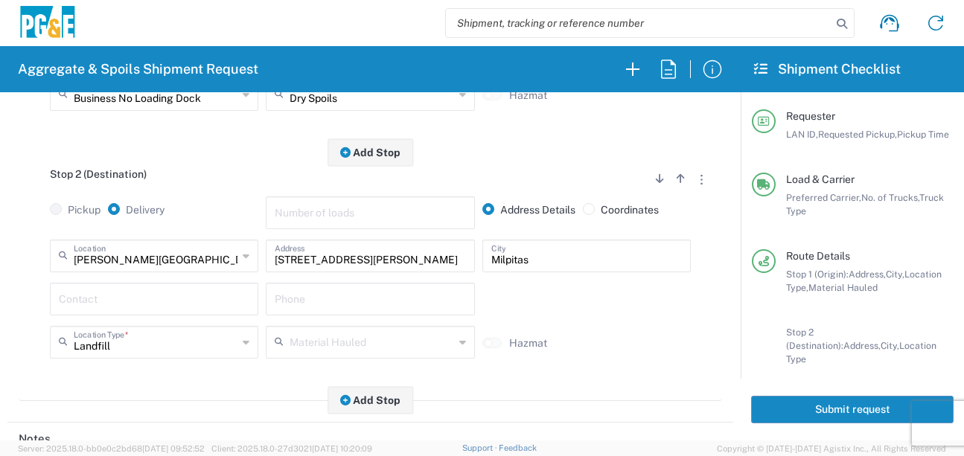
click at [148, 316] on div "Contact" at bounding box center [154, 299] width 208 height 33
type input "Devier Avery"
click at [414, 292] on input "text" at bounding box center [370, 298] width 191 height 26
type input "209-222-0636"
click at [673, 351] on div "Hazmat" at bounding box center [587, 352] width 216 height 33
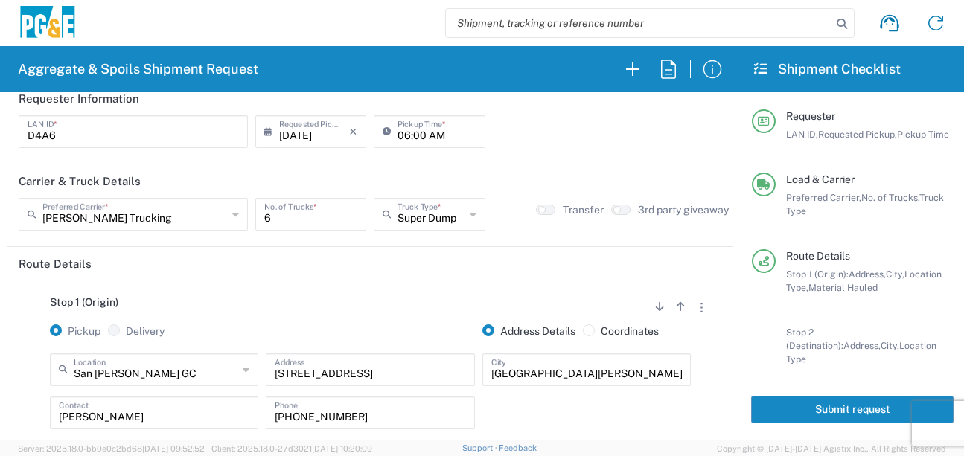
scroll to position [0, 0]
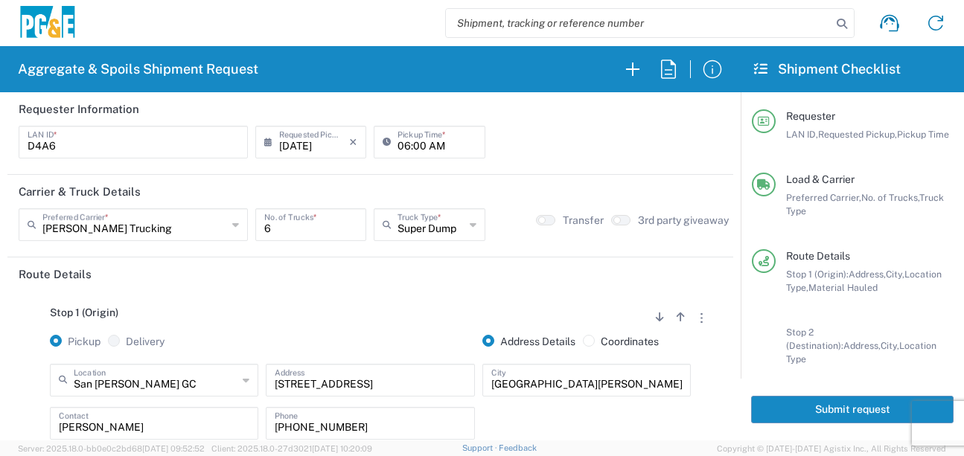
click at [823, 407] on button "Submit request" at bounding box center [852, 410] width 202 height 28
